Goal: Information Seeking & Learning: Learn about a topic

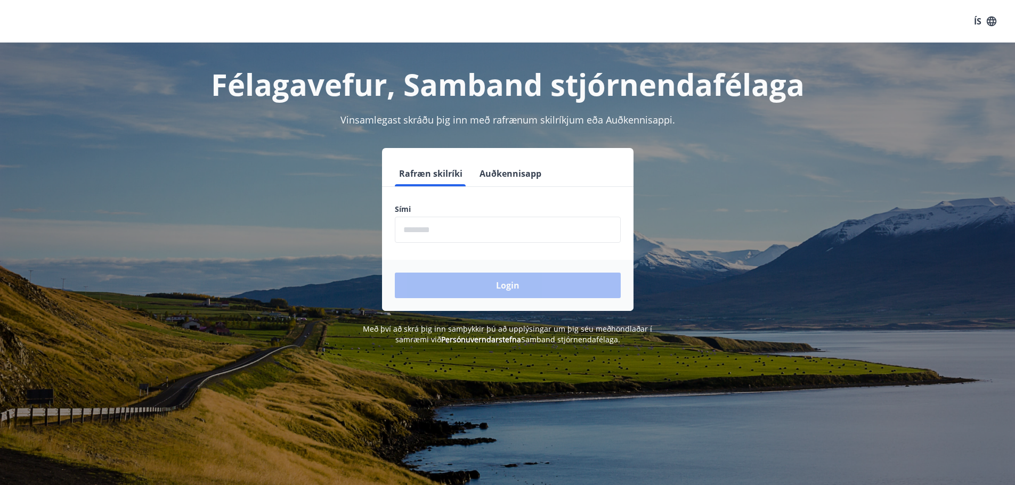
click at [567, 233] on input "phone" at bounding box center [508, 230] width 226 height 26
type input "********"
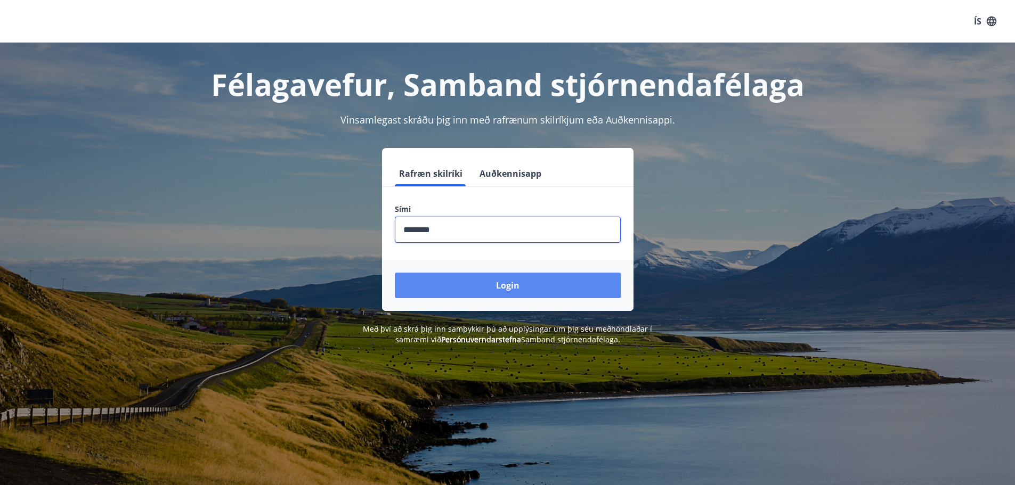
click at [445, 279] on button "Login" at bounding box center [508, 286] width 226 height 26
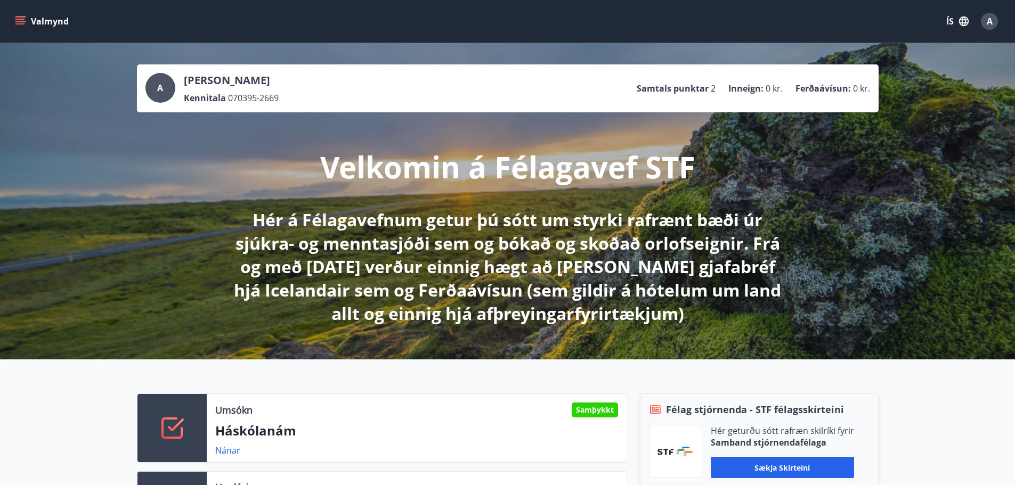
click at [35, 16] on button "Valmynd" at bounding box center [43, 21] width 60 height 19
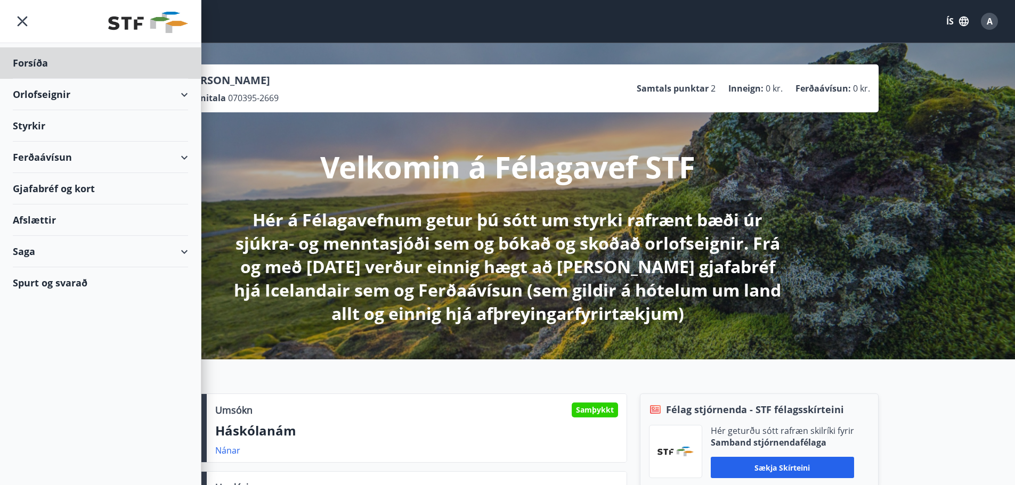
click at [45, 79] on div "Styrkir" at bounding box center [100, 62] width 175 height 31
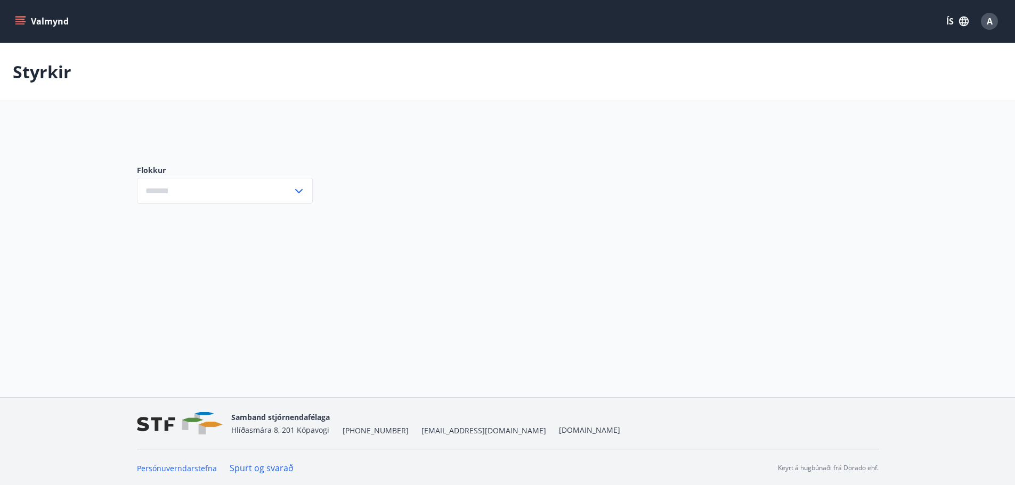
type input "***"
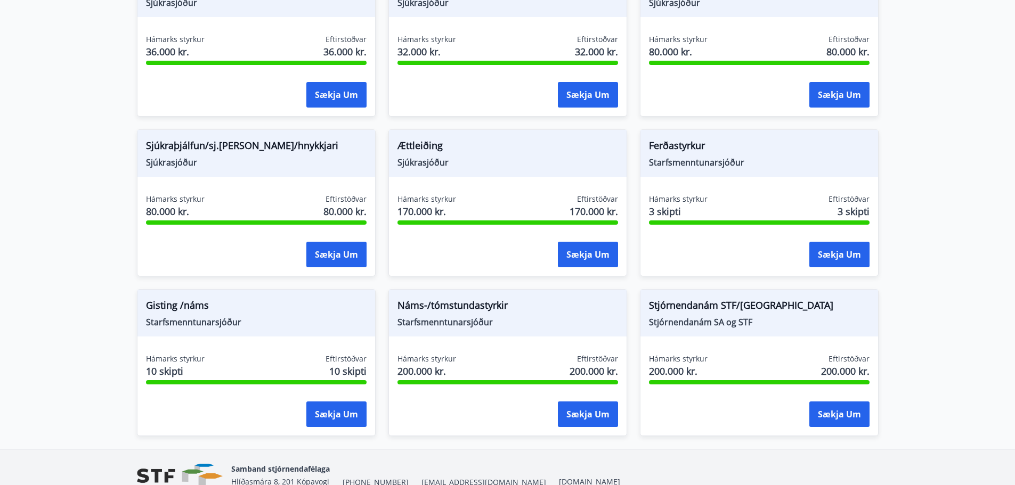
scroll to position [845, 0]
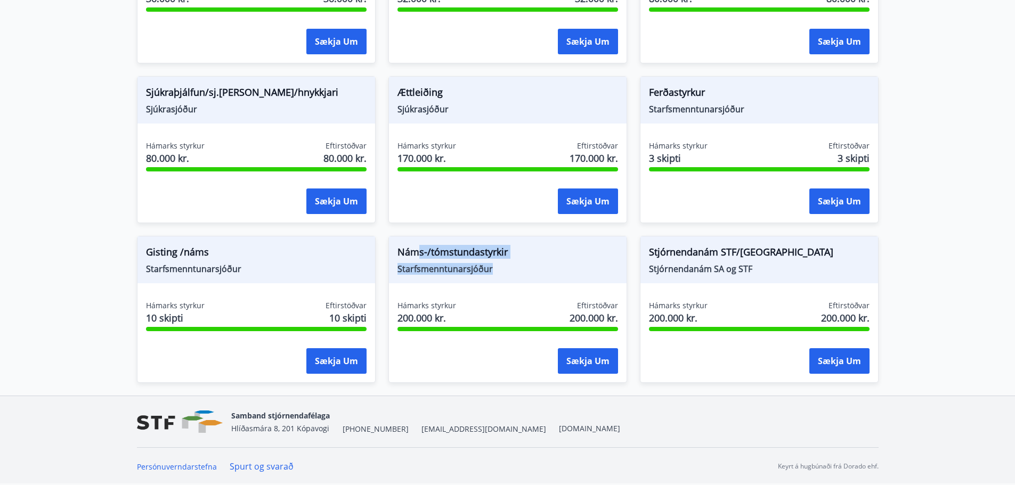
drag, startPoint x: 441, startPoint y: 255, endPoint x: 577, endPoint y: 278, distance: 137.8
click at [577, 278] on div "Náms-/tómstundastyrkir Starfsmenntunarsjóður" at bounding box center [508, 260] width 238 height 47
click at [581, 270] on span "Starfsmenntunarsjóður" at bounding box center [508, 269] width 221 height 12
click at [627, 226] on div "Stjórnendanám STF/SA Stjórnendanám SA og STF Hámarks styrkur 200.000 kr. Eftirs…" at bounding box center [753, 303] width 252 height 160
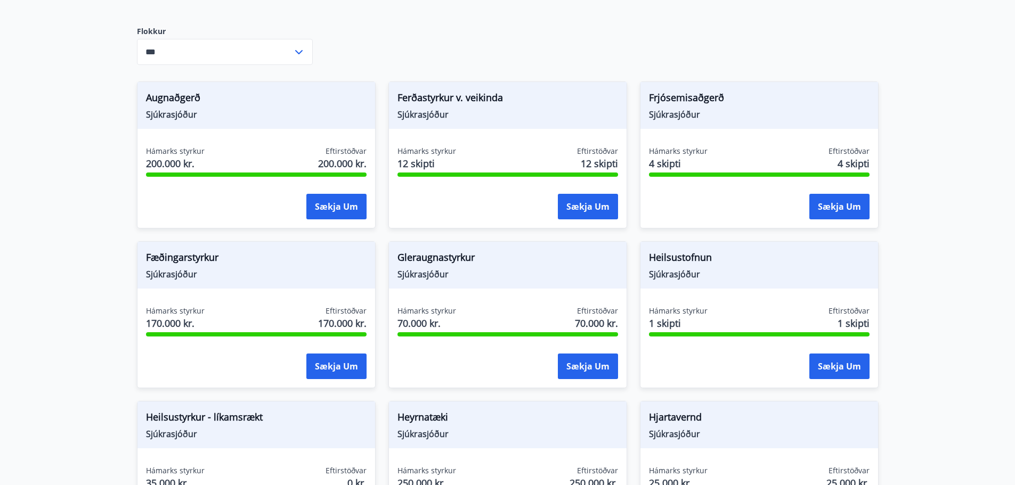
scroll to position [0, 0]
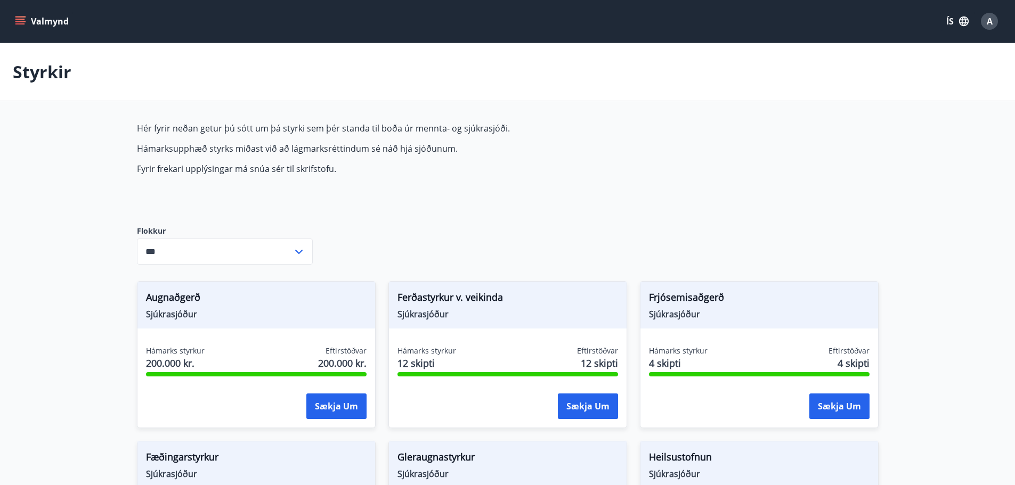
click at [46, 15] on button "Valmynd" at bounding box center [43, 21] width 60 height 19
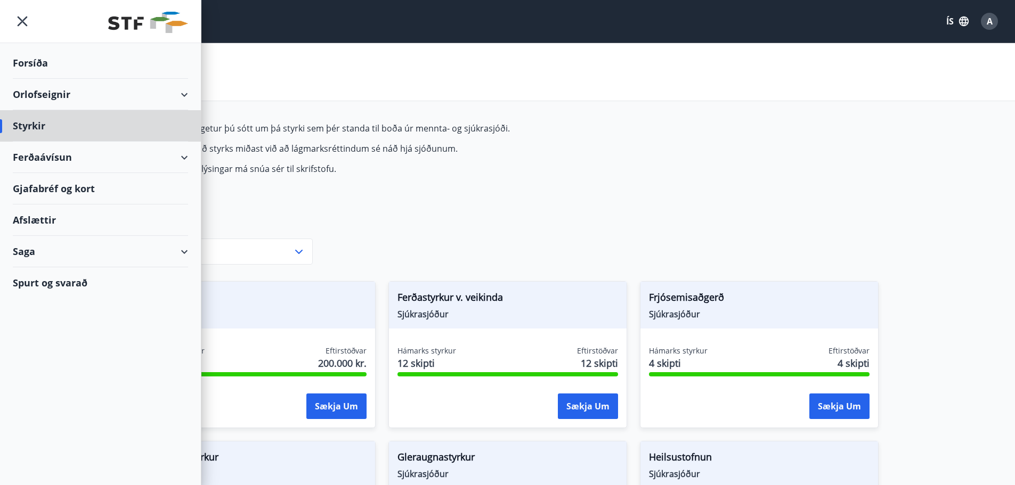
click at [78, 71] on div "Forsíða" at bounding box center [100, 62] width 175 height 31
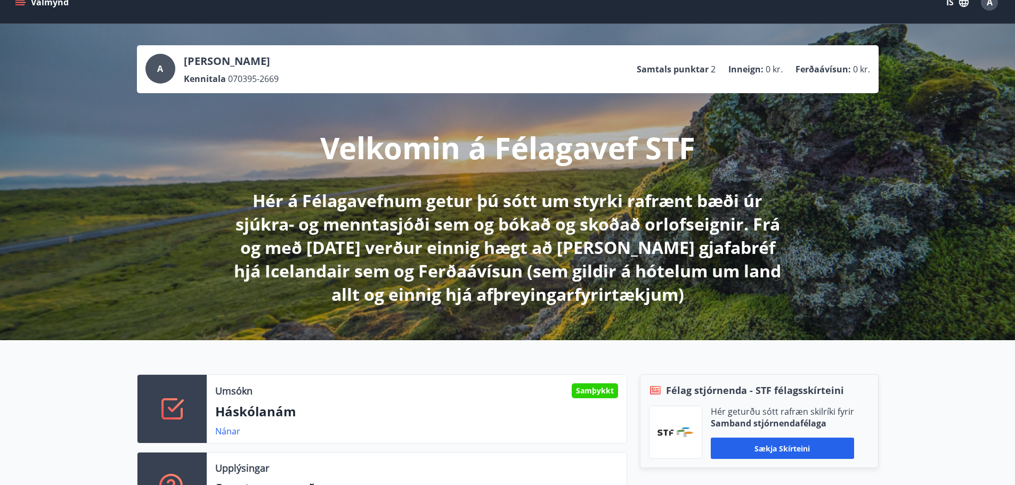
scroll to position [53, 0]
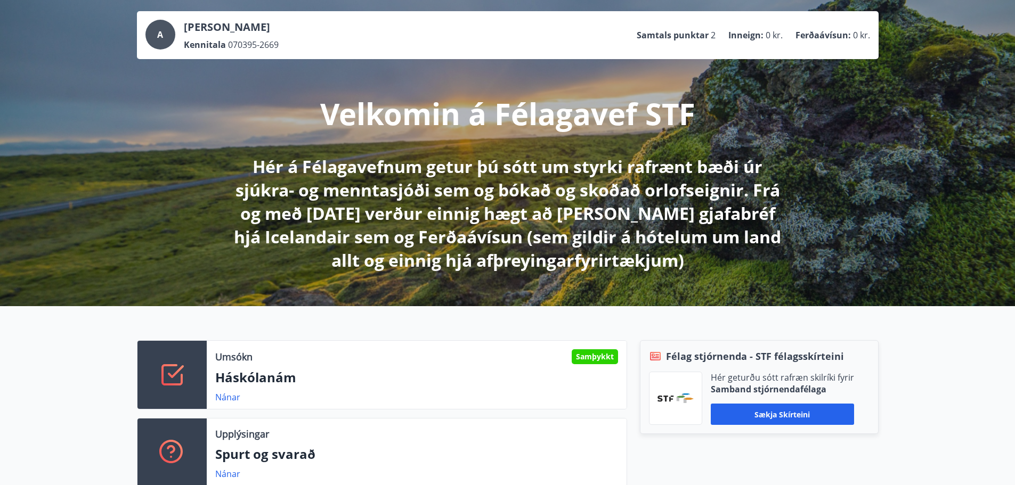
click at [457, 368] on div "Umsókn Samþykkt Háskólanám Nánar" at bounding box center [417, 375] width 420 height 68
click at [237, 395] on link "Nánar" at bounding box center [227, 398] width 25 height 12
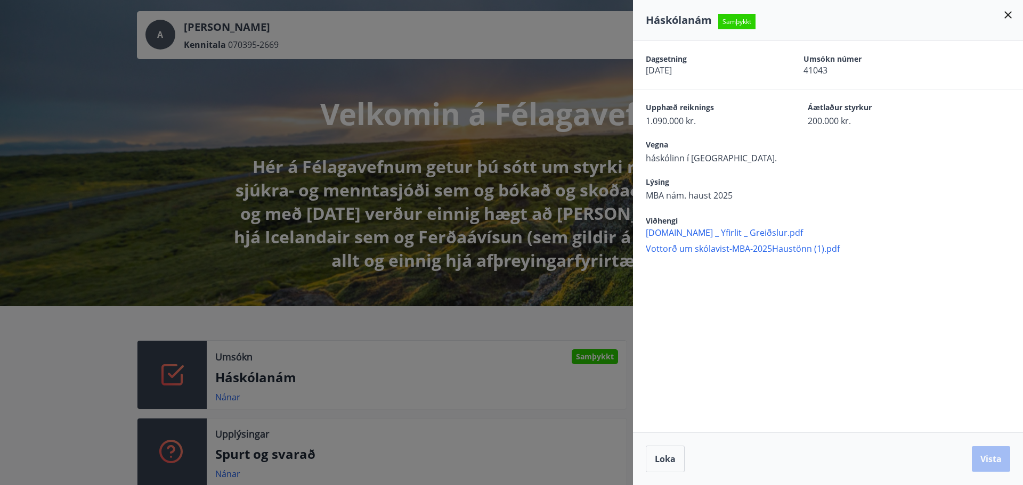
click at [461, 341] on div at bounding box center [511, 242] width 1023 height 485
